Goal: Navigation & Orientation: Find specific page/section

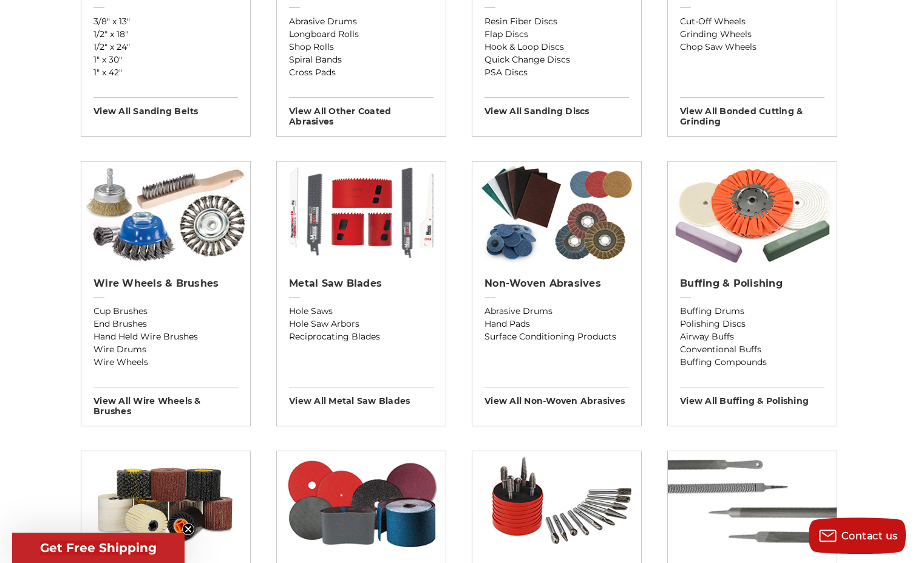
scroll to position [654, 0]
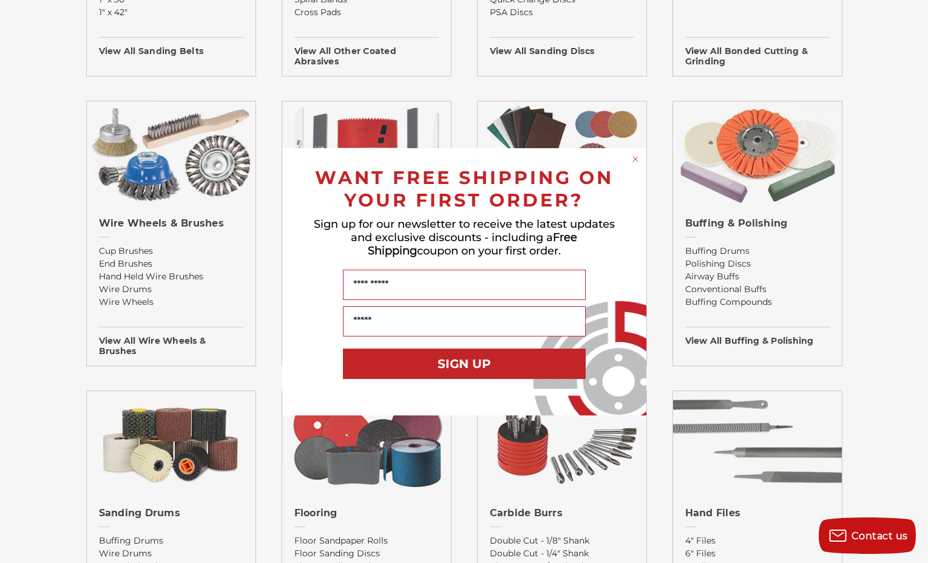
click at [634, 157] on icon "Close dialog" at bounding box center [635, 159] width 12 height 12
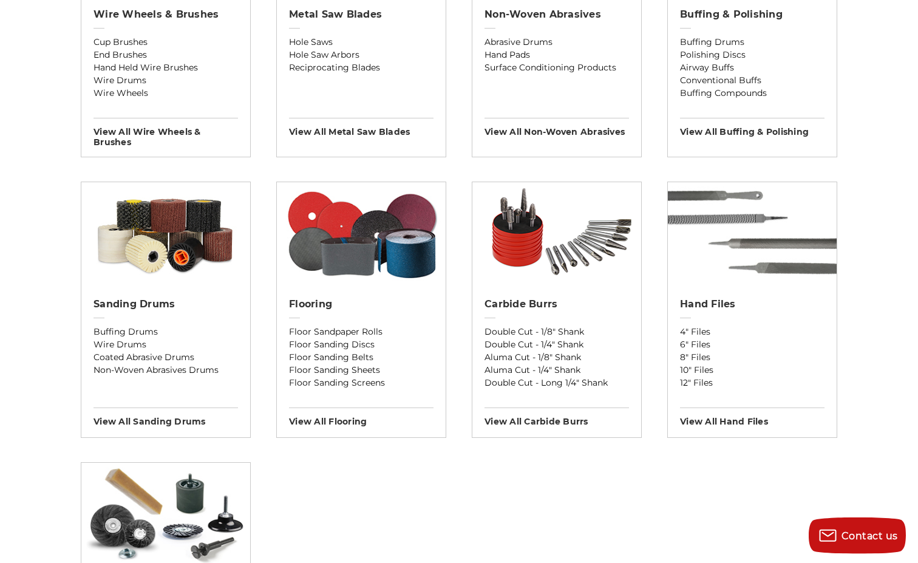
scroll to position [901, 0]
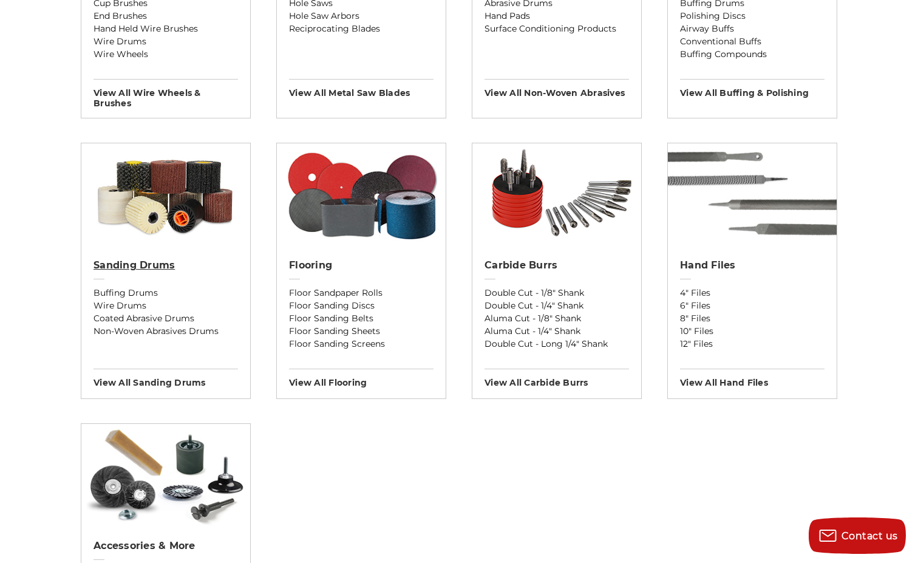
click at [121, 260] on h2 "Sanding Drums" at bounding box center [165, 265] width 144 height 12
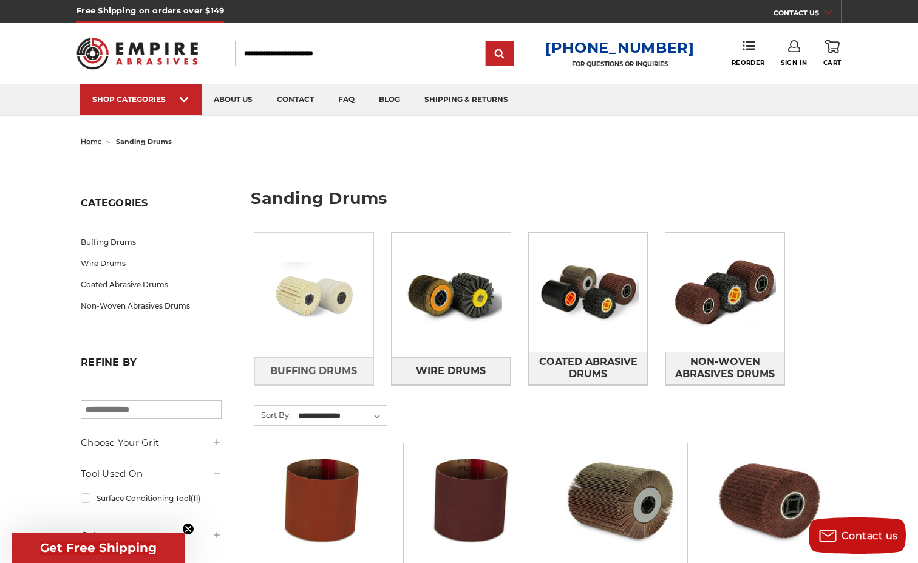
click at [339, 294] on img at bounding box center [313, 295] width 119 height 84
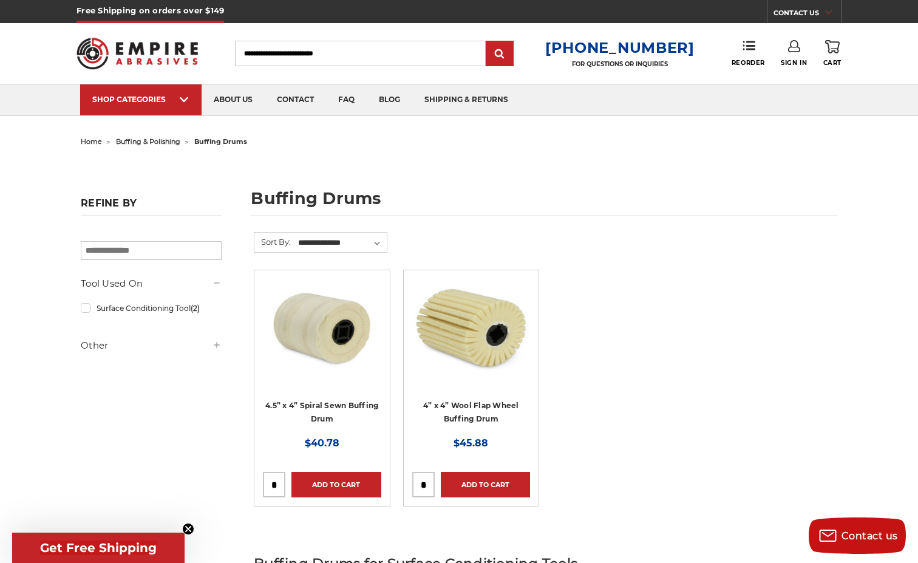
click at [92, 141] on span "home" at bounding box center [91, 141] width 21 height 8
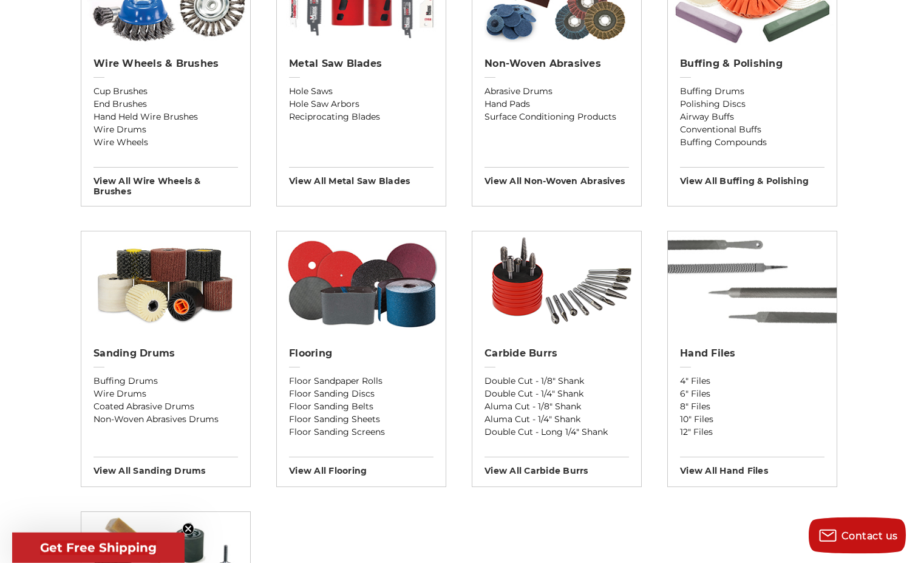
scroll to position [825, 0]
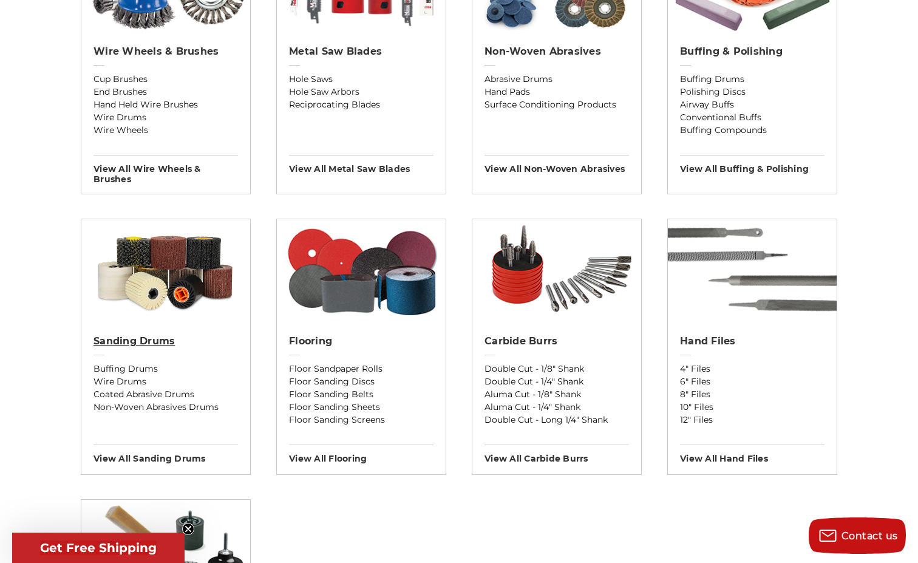
click at [157, 339] on h2 "Sanding Drums" at bounding box center [165, 341] width 144 height 12
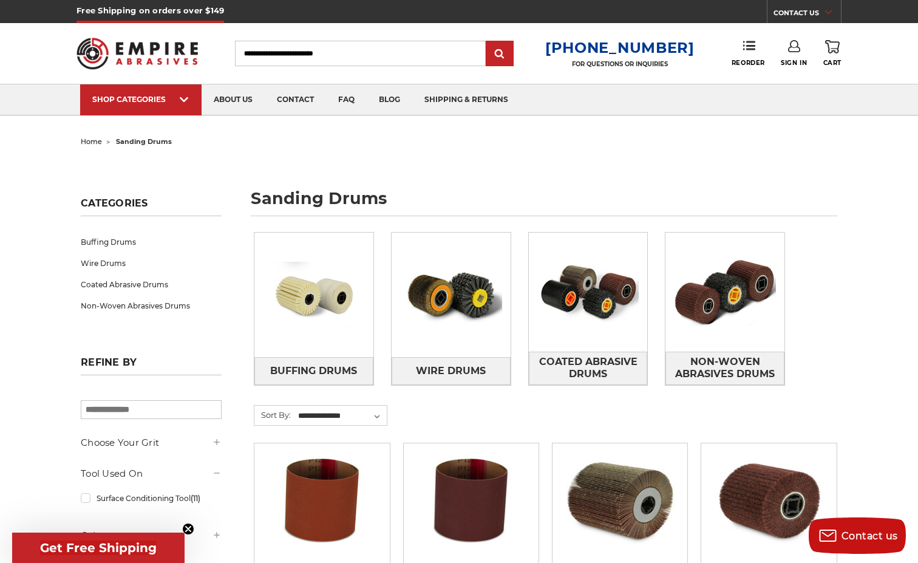
click at [94, 138] on span "home" at bounding box center [91, 141] width 21 height 8
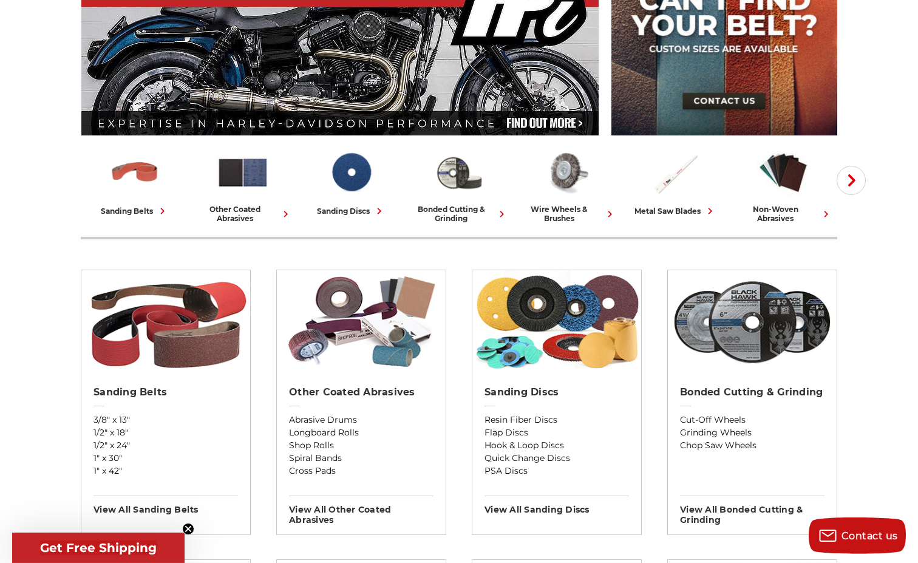
scroll to position [165, 0]
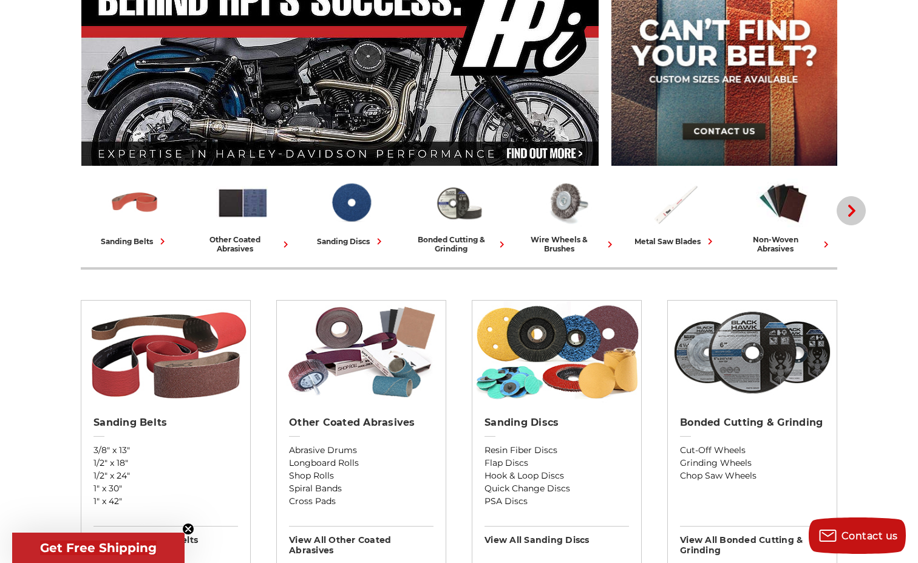
click at [856, 210] on icon "button" at bounding box center [851, 211] width 12 height 12
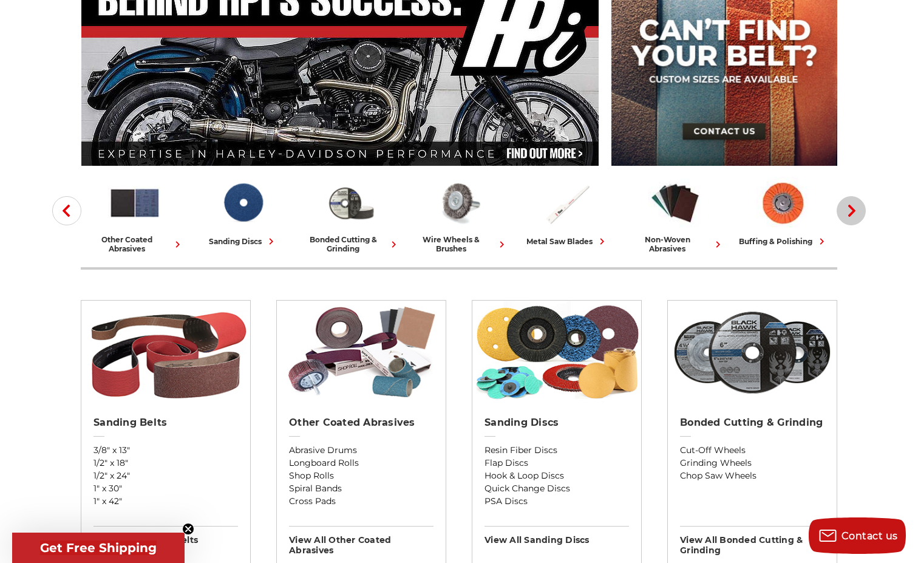
click at [856, 210] on icon "button" at bounding box center [851, 211] width 12 height 12
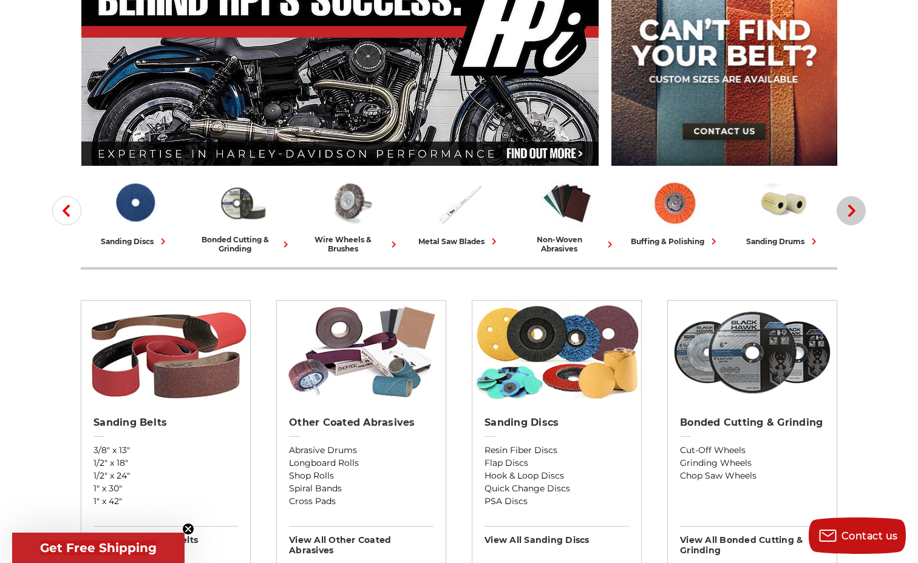
click at [856, 210] on icon "button" at bounding box center [851, 211] width 12 height 12
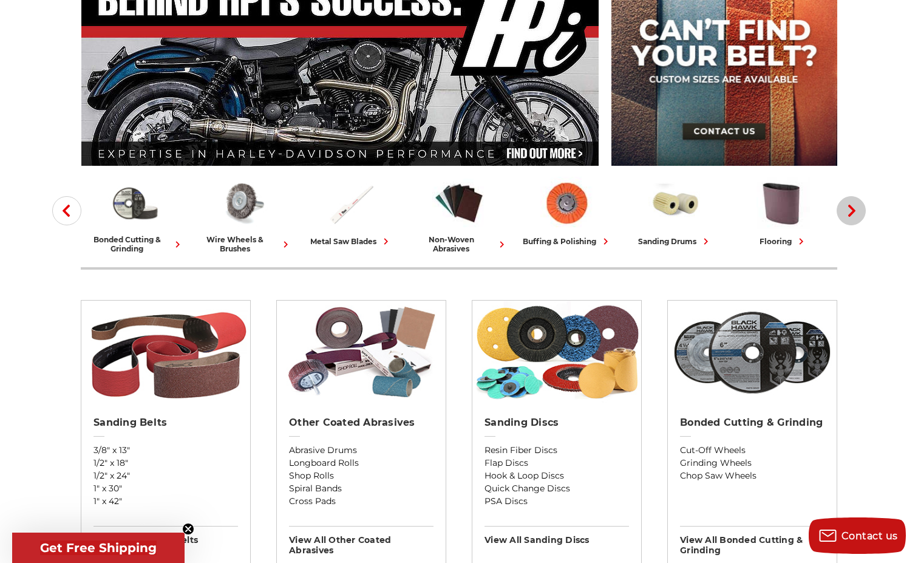
click at [856, 210] on icon "button" at bounding box center [851, 211] width 12 height 12
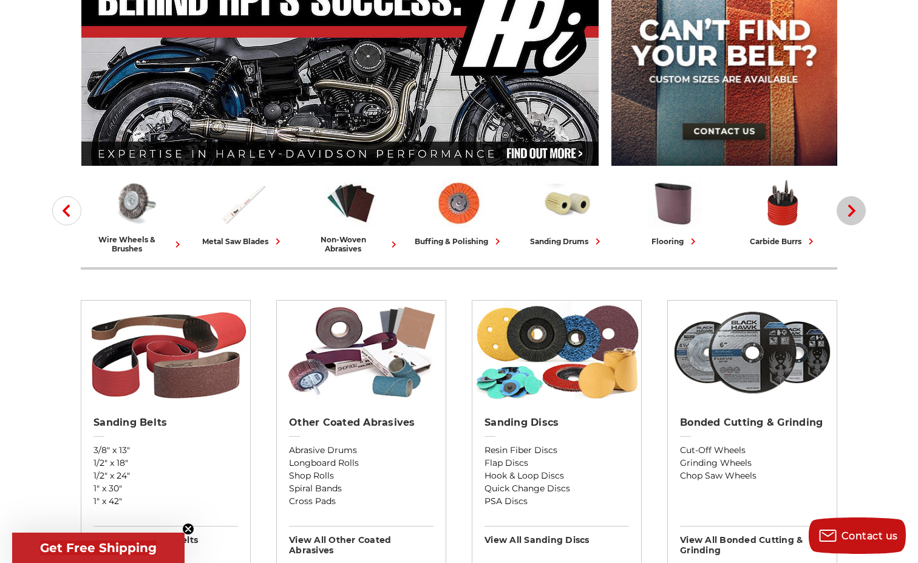
click at [856, 210] on icon "button" at bounding box center [851, 211] width 12 height 12
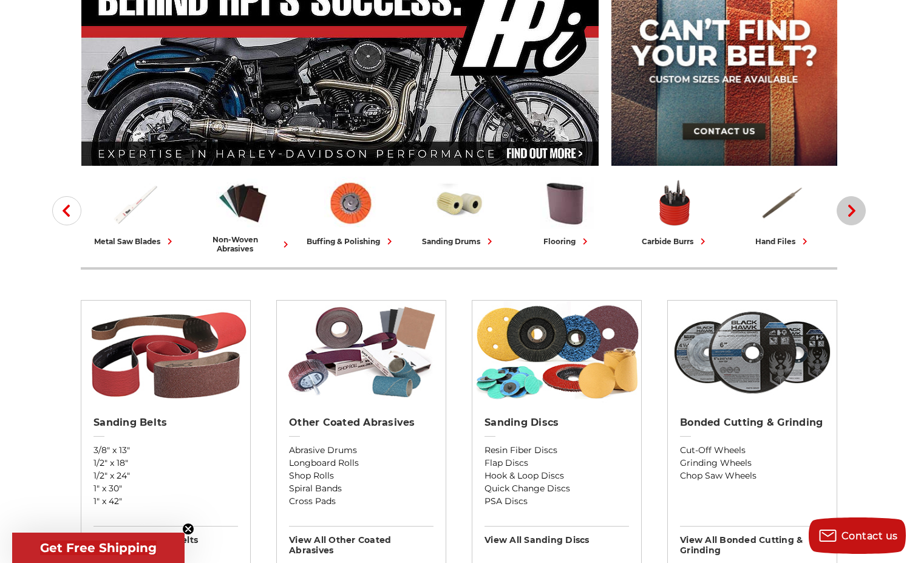
click at [856, 210] on icon "button" at bounding box center [851, 211] width 12 height 12
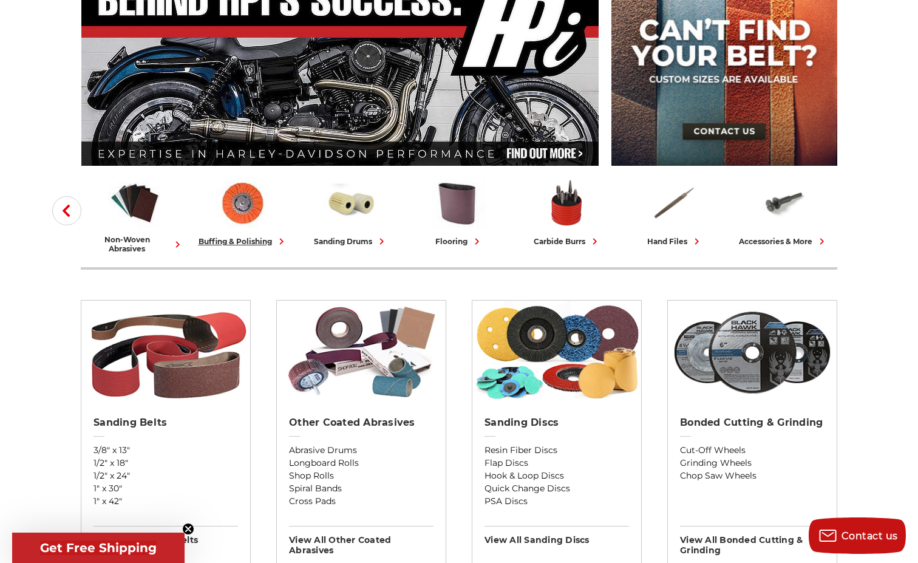
click at [231, 240] on div "buffing & polishing" at bounding box center [242, 241] width 89 height 13
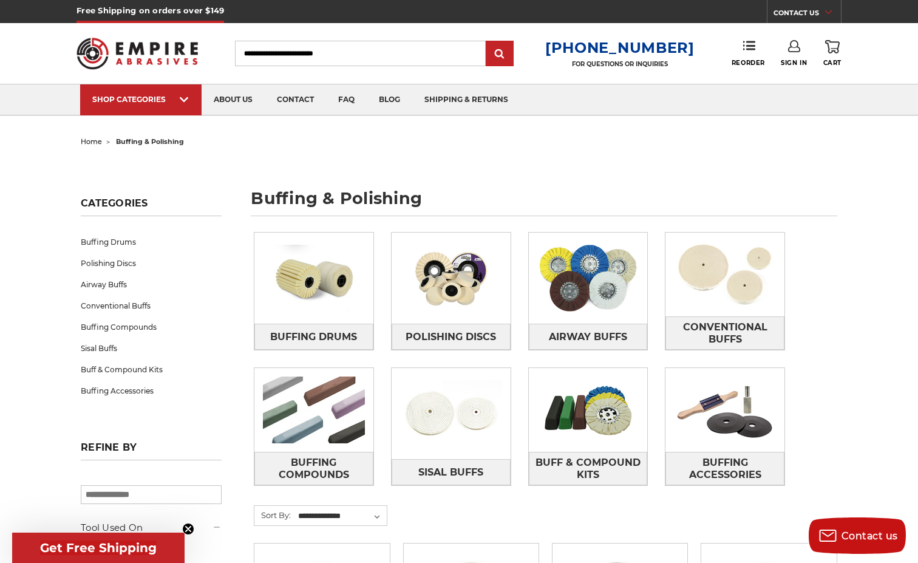
click at [157, 53] on img at bounding box center [136, 53] width 121 height 47
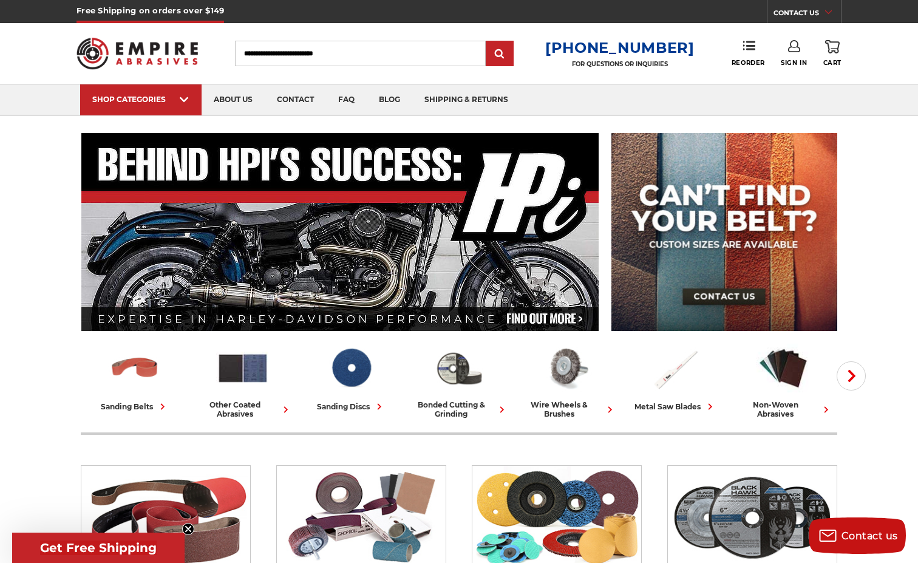
click at [802, 8] on link "CONTACT US" at bounding box center [806, 14] width 67 height 17
